Goal: Information Seeking & Learning: Learn about a topic

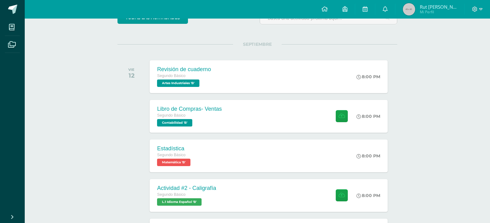
scroll to position [62, 0]
click at [177, 104] on div "Libro de Compras- Ventas Segundo Básico Contabilidad 'B'" at bounding box center [189, 116] width 80 height 33
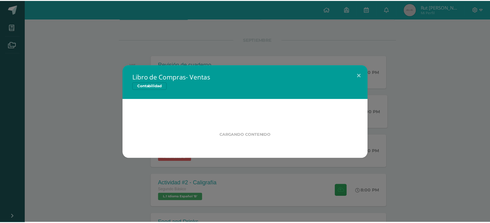
scroll to position [93, 0]
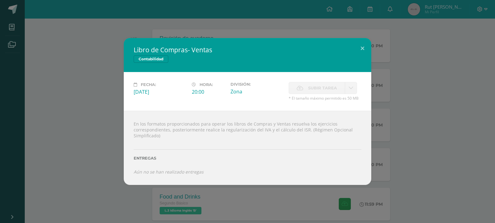
click at [32, 131] on div "Libro de Compras- Ventas Contabilidad Fecha: Viernes 12 de Septiembre Hora: 20:…" at bounding box center [247, 111] width 490 height 147
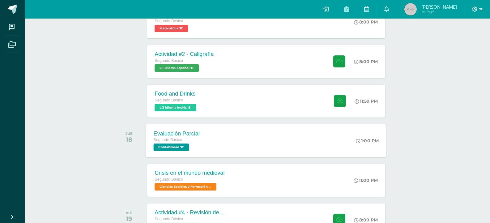
scroll to position [186, 2]
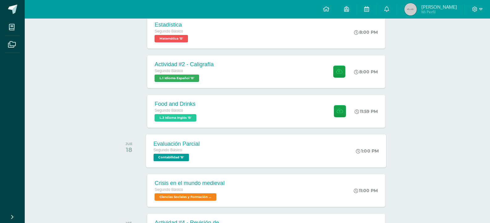
click at [332, 106] on span at bounding box center [338, 111] width 15 height 12
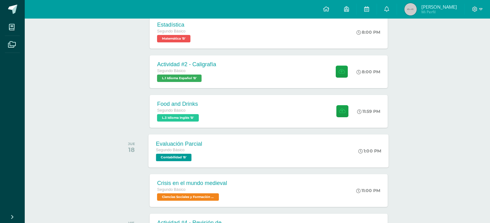
scroll to position [186, 0]
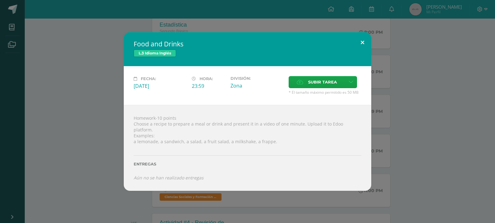
click at [363, 44] on button at bounding box center [363, 42] width 18 height 21
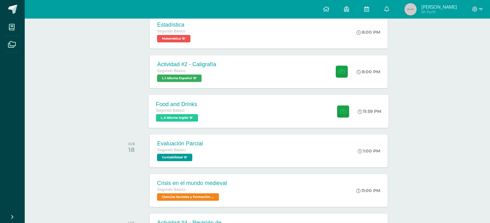
click at [268, 118] on div "Food and Drinks Segundo Básico L.3 Idioma Inglés 'B' 11:59 PM Food and Drinks L…" at bounding box center [269, 111] width 240 height 33
drag, startPoint x: 268, startPoint y: 118, endPoint x: 201, endPoint y: 79, distance: 77.9
click at [0, 0] on div "Homework-10 points Choose a recipe to prepare a meal or drink and present it in…" at bounding box center [0, 0] width 0 height 0
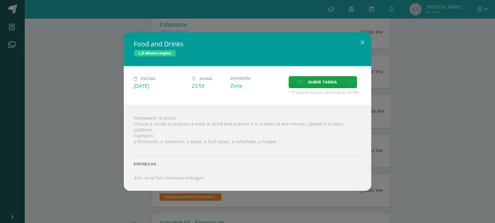
click at [69, 46] on div "Food and Drinks L.3 Idioma Inglés Fecha: Viernes 12 de Septiembre Hora: 23:59 D…" at bounding box center [247, 111] width 490 height 159
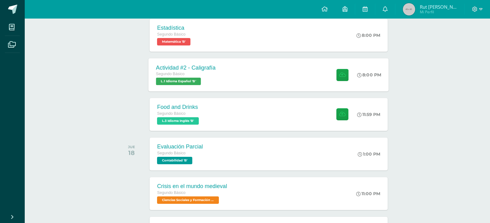
scroll to position [186, 0]
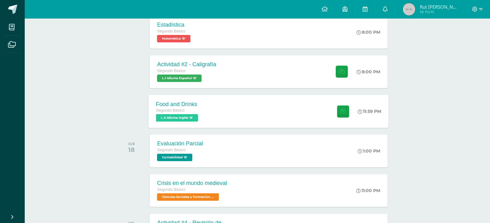
click at [310, 103] on div "Food and Drinks Segundo Básico L.3 Idioma Inglés 'B' 11:59 PM Food and Drinks L…" at bounding box center [269, 111] width 240 height 33
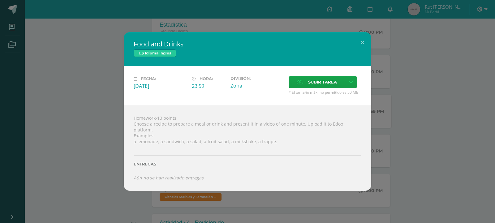
click at [440, 93] on div "Food and Drinks L.3 Idioma Inglés Fecha: [DATE] Hora: 23:59 División: Subir tar…" at bounding box center [247, 111] width 490 height 159
